Goal: Information Seeking & Learning: Learn about a topic

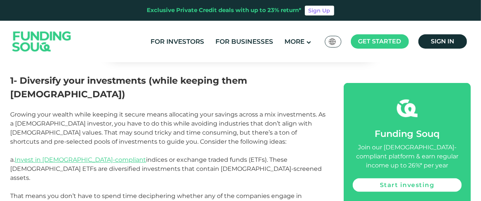
scroll to position [553, 0]
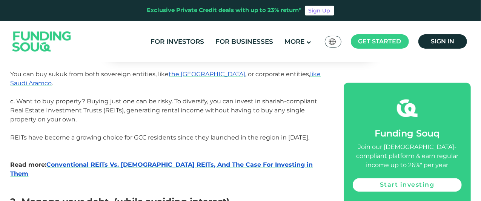
scroll to position [754, 0]
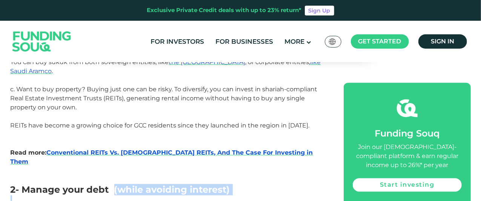
drag, startPoint x: 113, startPoint y: 102, endPoint x: 215, endPoint y: 106, distance: 102.3
click at [244, 195] on p at bounding box center [169, 199] width 316 height 9
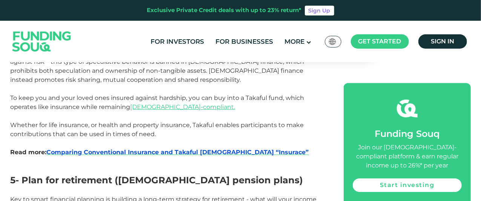
scroll to position [1157, 0]
